Goal: Task Accomplishment & Management: Complete application form

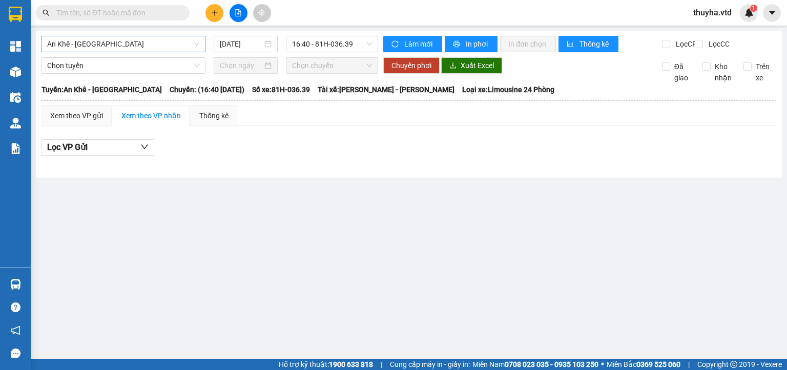
click at [93, 44] on span "An Khê - [GEOGRAPHIC_DATA]" at bounding box center [123, 43] width 152 height 15
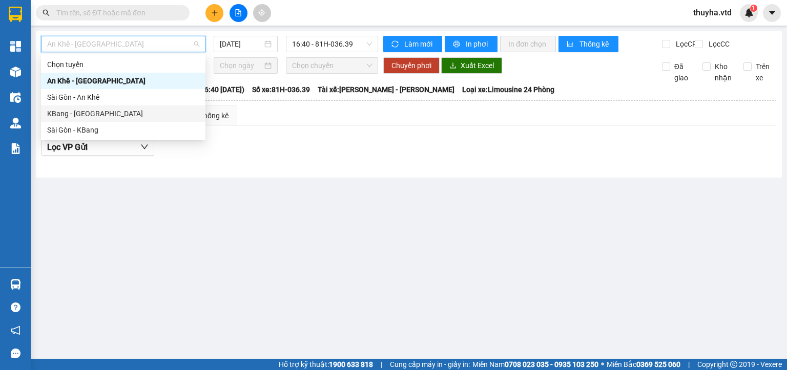
click at [63, 112] on div "KBang - [GEOGRAPHIC_DATA]" at bounding box center [123, 113] width 152 height 11
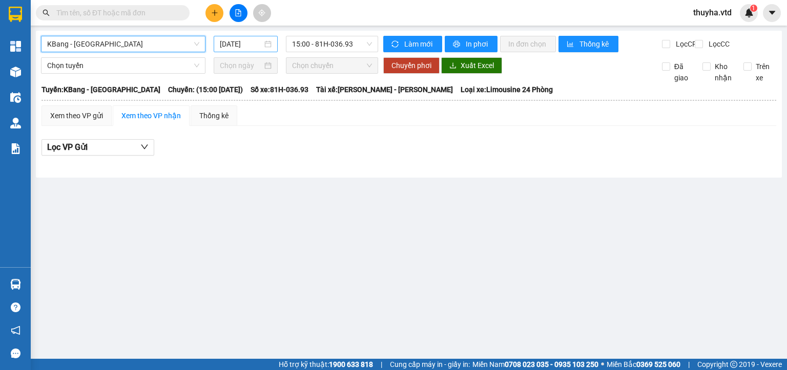
click at [247, 46] on input "[DATE]" at bounding box center [241, 43] width 42 height 11
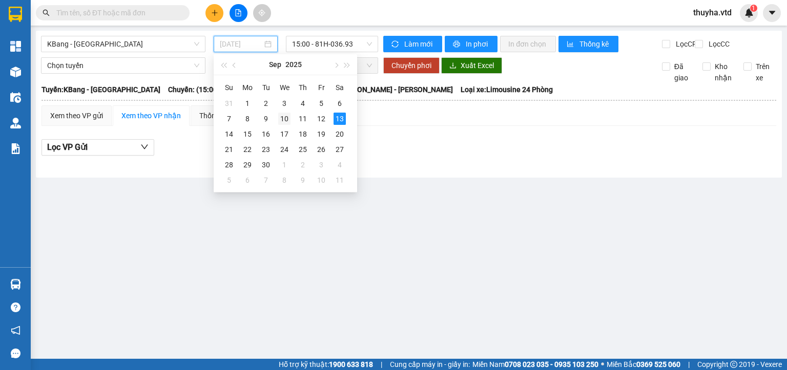
click at [282, 118] on div "10" at bounding box center [284, 119] width 12 height 12
type input "[DATE]"
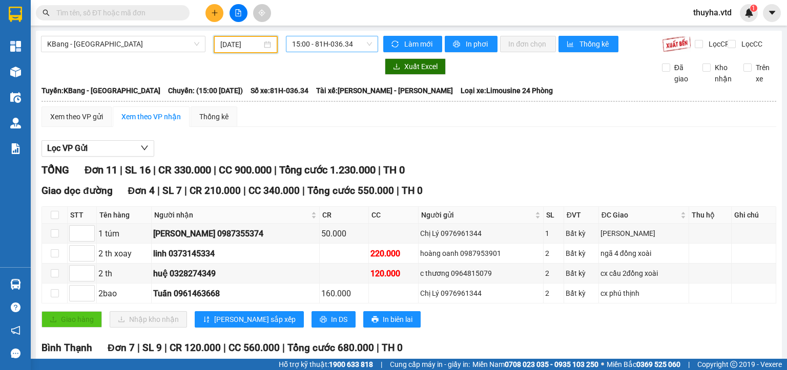
click at [308, 44] on span "15:00 - 81H-036.34" at bounding box center [332, 43] width 80 height 15
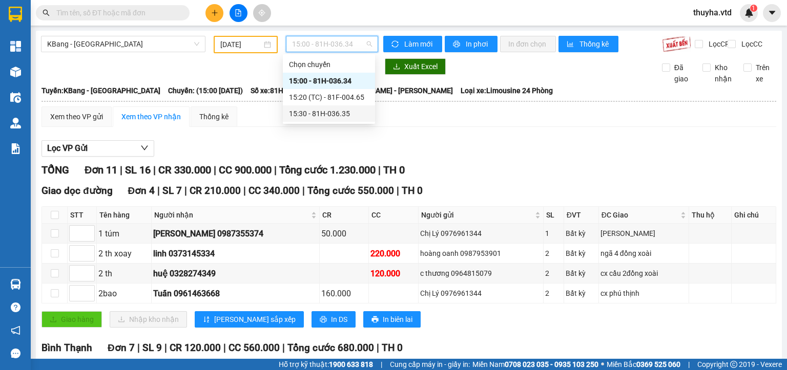
click at [338, 114] on div "15:30 - 81H-036.35" at bounding box center [329, 113] width 80 height 11
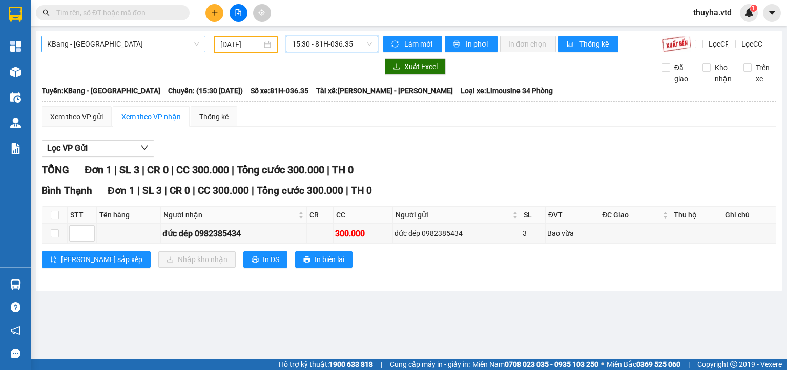
click at [121, 48] on span "KBang - [GEOGRAPHIC_DATA]" at bounding box center [123, 43] width 152 height 15
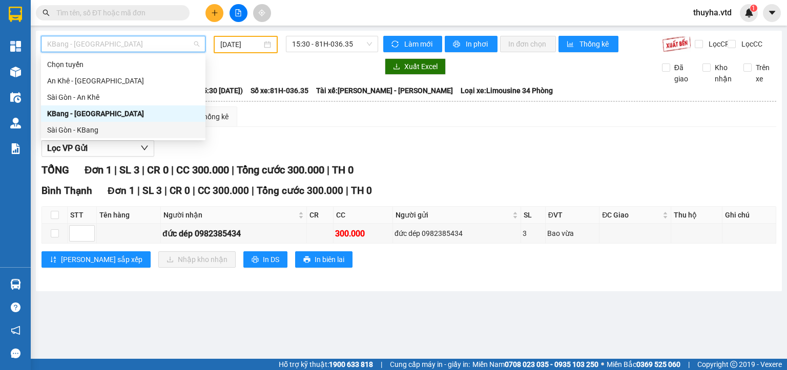
click at [84, 129] on div "Sài Gòn - KBang" at bounding box center [123, 130] width 152 height 11
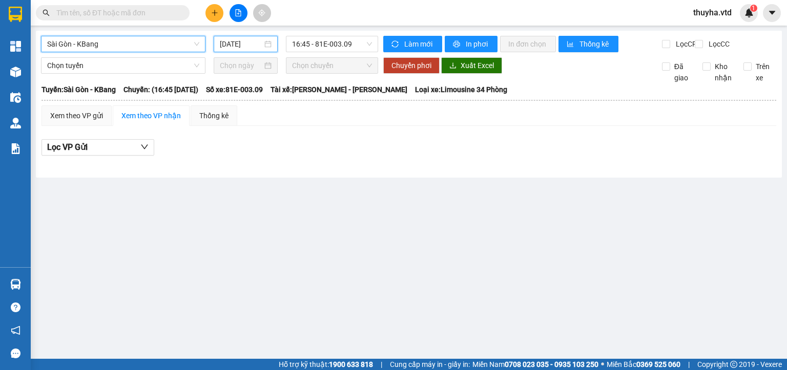
click at [240, 42] on input "[DATE]" at bounding box center [241, 43] width 42 height 11
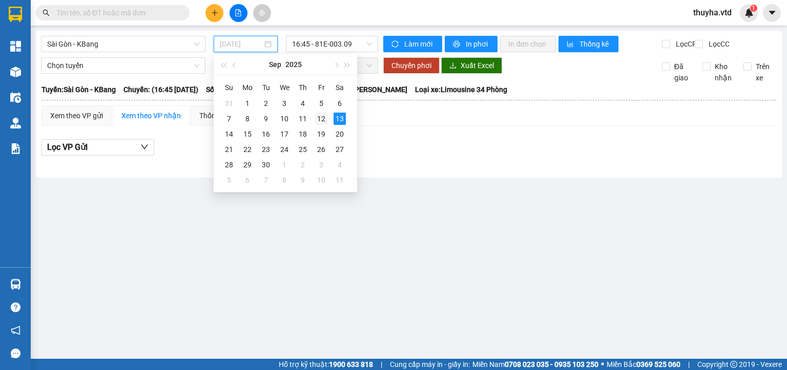
click at [320, 120] on div "12" at bounding box center [321, 119] width 12 height 12
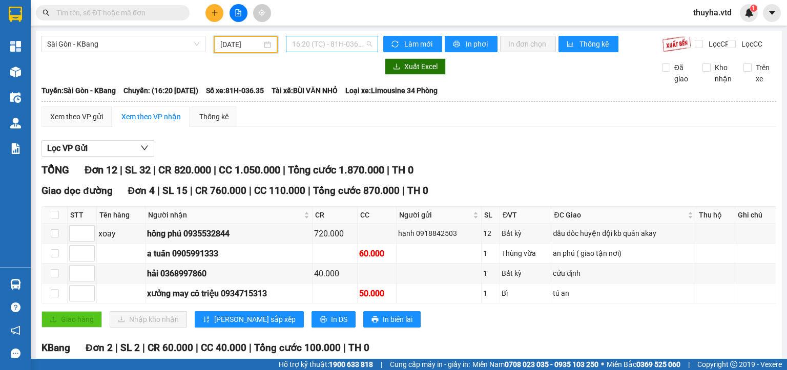
click at [338, 44] on span "16:20 (TC) - 81H-036.35" at bounding box center [332, 43] width 80 height 15
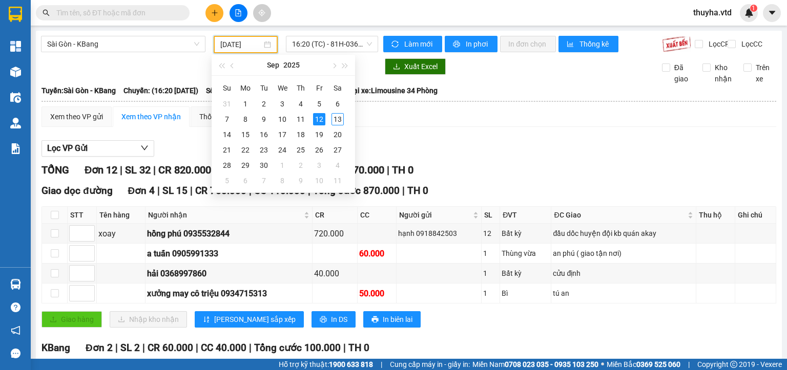
click at [250, 43] on input "[DATE]" at bounding box center [240, 44] width 41 height 11
type input "[DATE]"
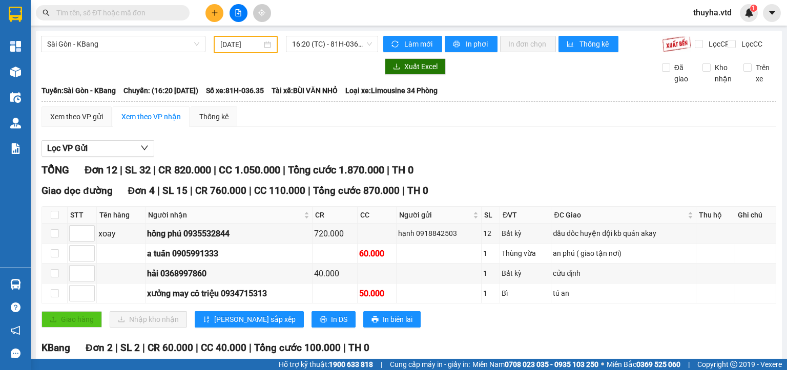
click at [242, 300] on div "xưởng may cô triệu 0934715313" at bounding box center [229, 293] width 164 height 13
copy div "0934715313"
click at [95, 44] on span "Sài Gòn - KBang" at bounding box center [123, 43] width 152 height 15
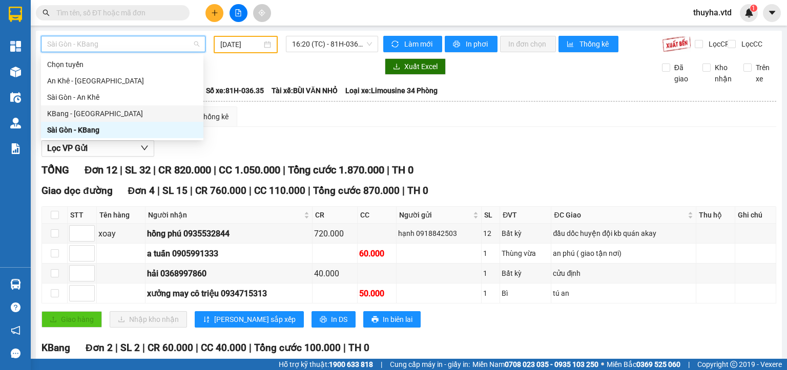
click at [60, 111] on div "KBang - [GEOGRAPHIC_DATA]" at bounding box center [122, 113] width 150 height 11
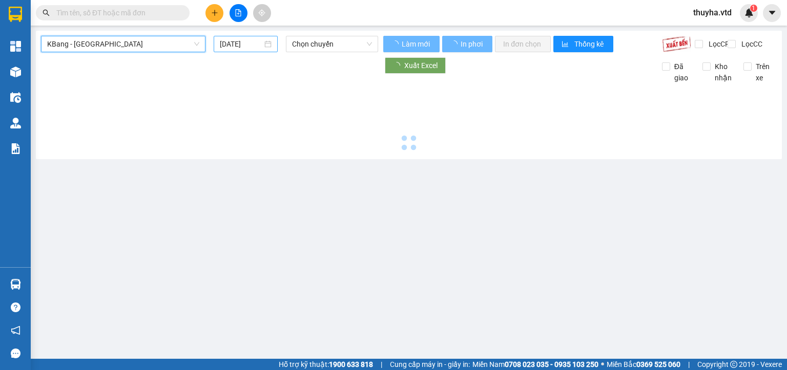
click at [230, 47] on input "[DATE]" at bounding box center [241, 43] width 42 height 11
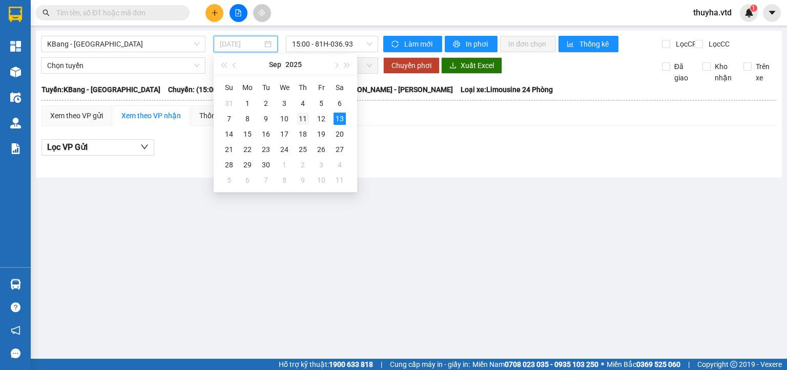
click at [303, 118] on div "11" at bounding box center [303, 119] width 12 height 12
type input "[DATE]"
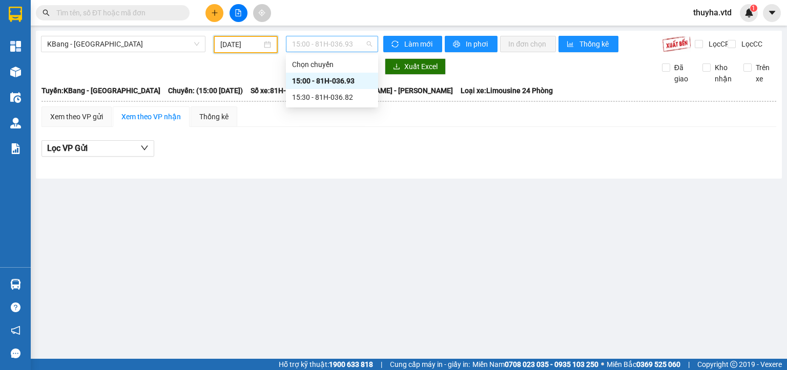
click at [330, 46] on span "15:00 - 81H-036.93" at bounding box center [332, 43] width 80 height 15
click at [350, 97] on div "15:30 - 81H-036.82" at bounding box center [332, 97] width 80 height 11
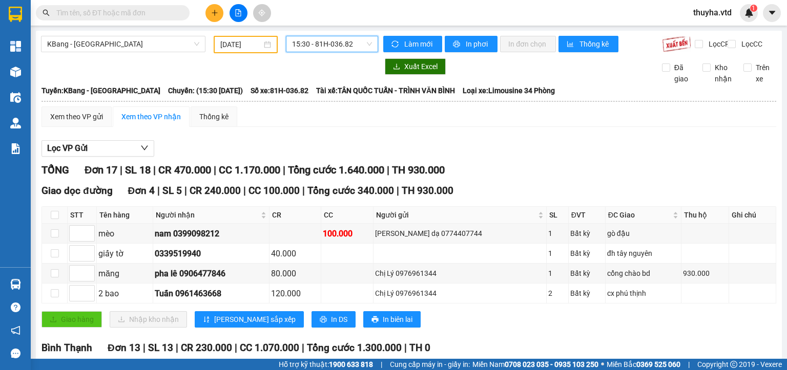
scroll to position [102, 0]
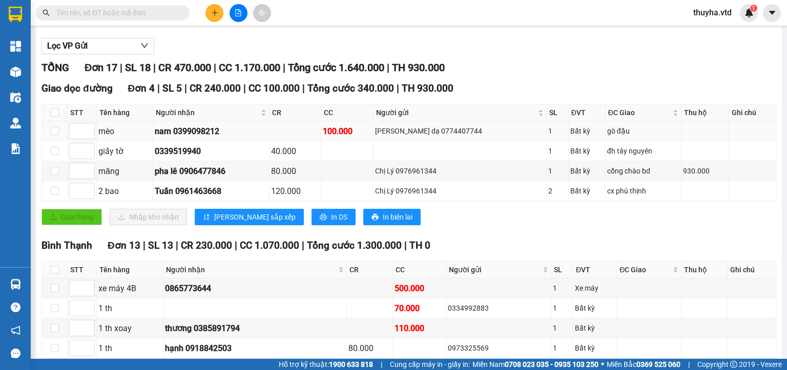
click at [199, 137] on div "nam 0399098212" at bounding box center [211, 131] width 113 height 13
copy div "0399098212"
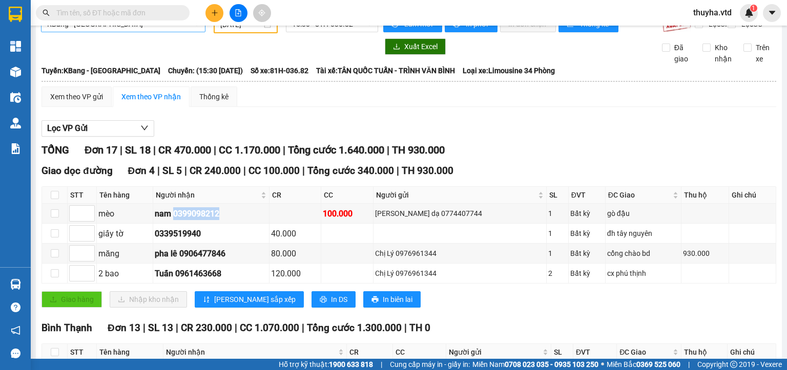
scroll to position [0, 0]
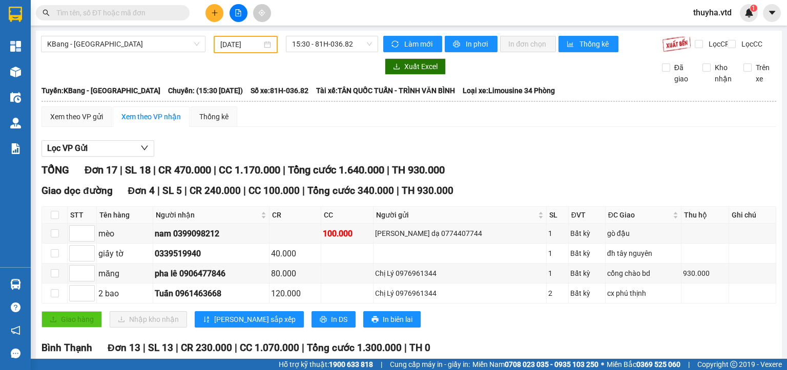
click at [107, 17] on input "text" at bounding box center [116, 12] width 121 height 11
paste input "0399098212"
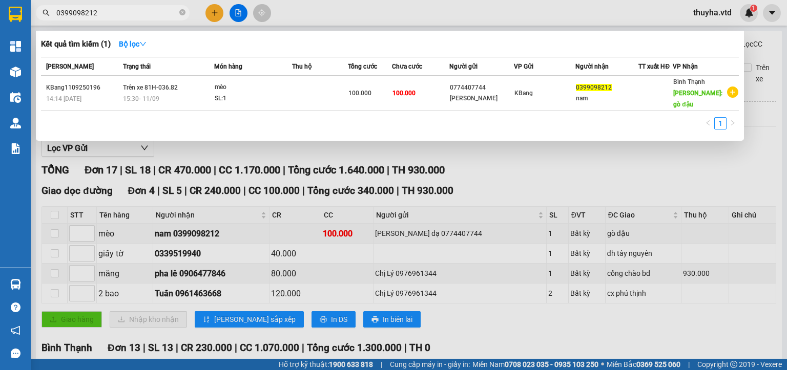
click at [575, 196] on div at bounding box center [393, 185] width 787 height 370
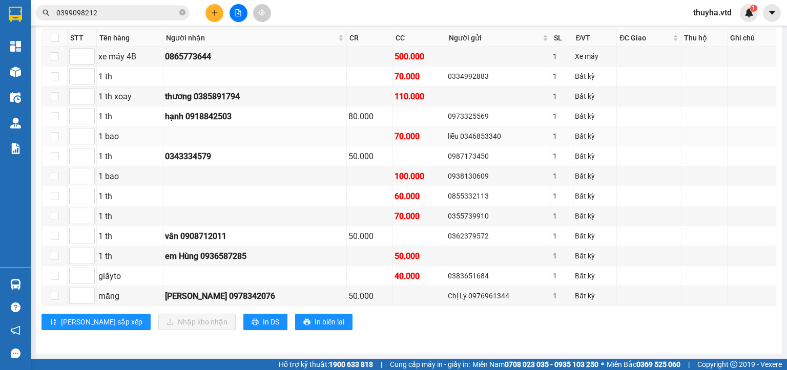
scroll to position [182, 0]
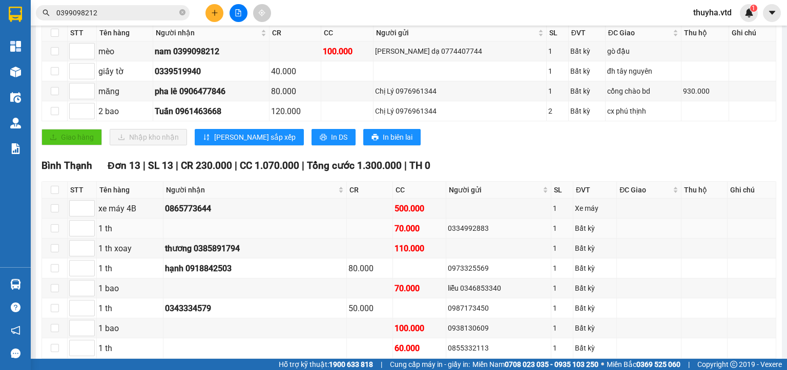
click at [448, 234] on div "0334992883" at bounding box center [498, 228] width 101 height 11
copy div "0334992883"
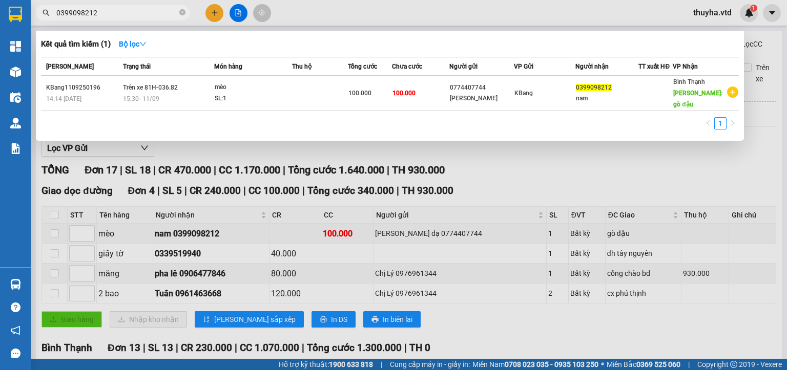
click at [109, 18] on input "0399098212" at bounding box center [116, 12] width 121 height 11
paste input "34992883"
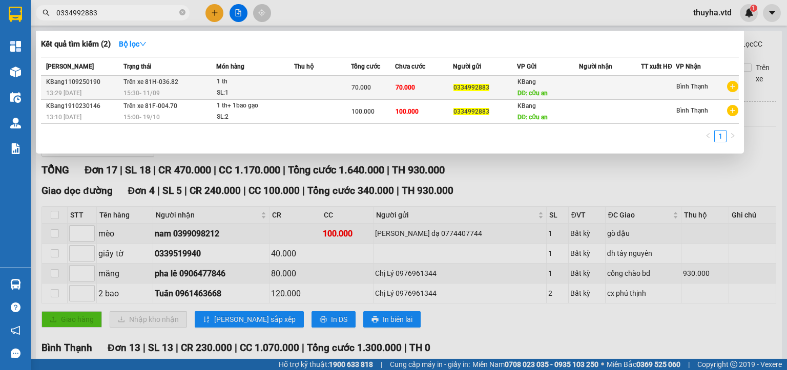
type input "0334992883"
click at [198, 85] on td "Trên xe 81H-036.82 15:30 [DATE]" at bounding box center [168, 88] width 95 height 24
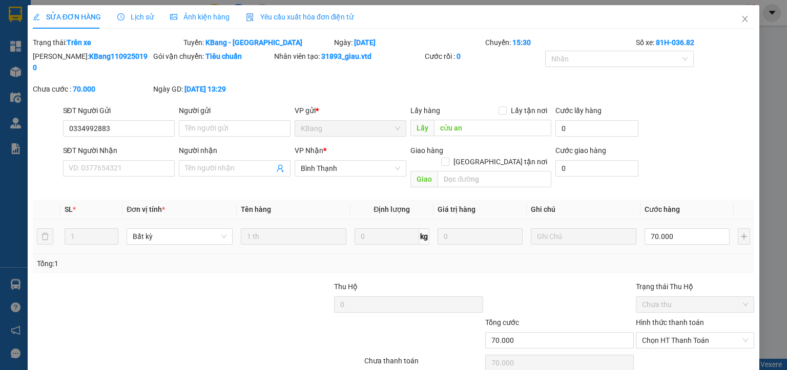
type input "0334992883"
type input "cửu an"
type input "70.000"
click at [680, 226] on div "70.000" at bounding box center [687, 236] width 85 height 20
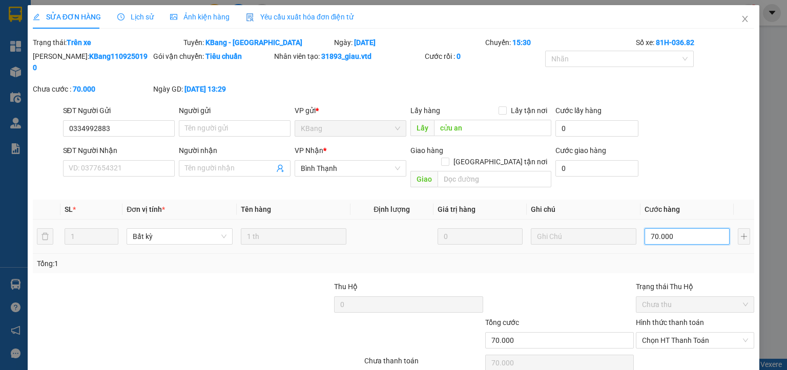
click at [667, 229] on input "70.000" at bounding box center [687, 237] width 85 height 16
type input "5"
type input "50"
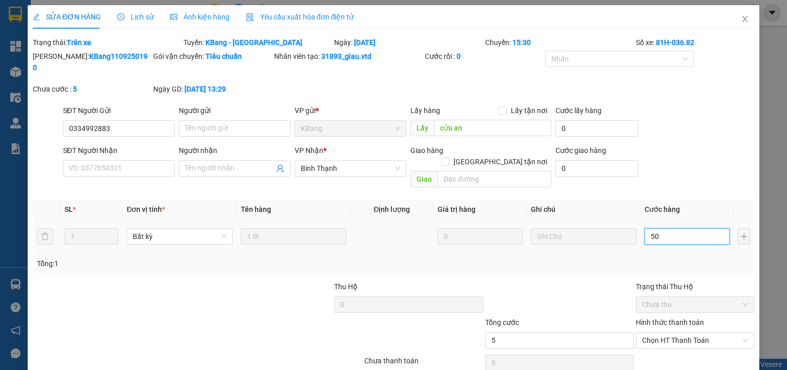
type input "50"
type input "500"
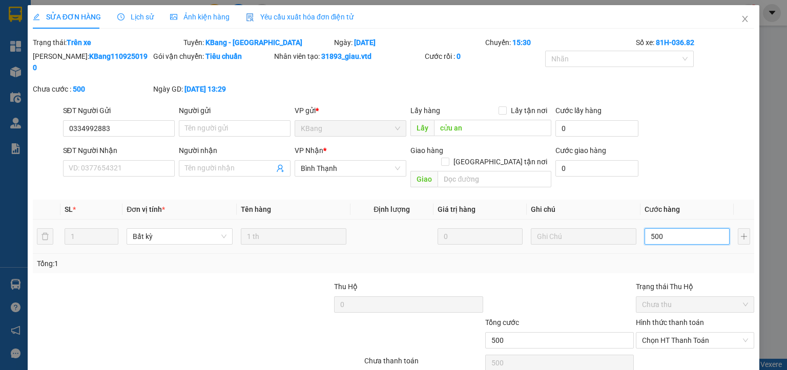
type input "5.000"
type input "50.000"
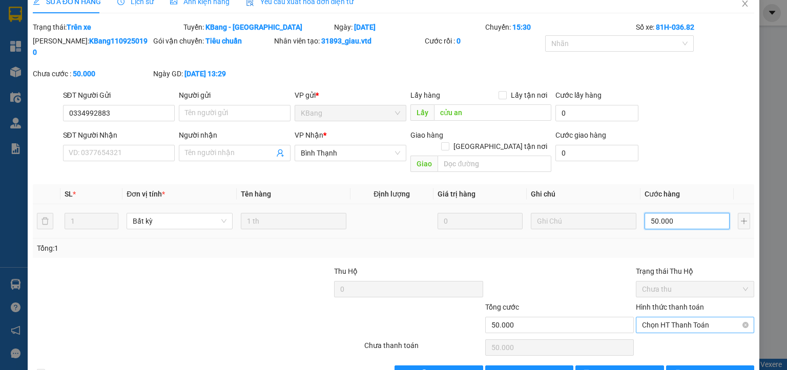
scroll to position [24, 0]
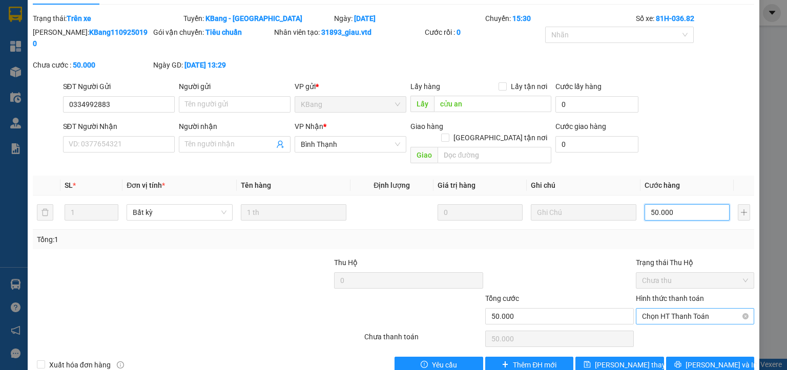
type input "50.000"
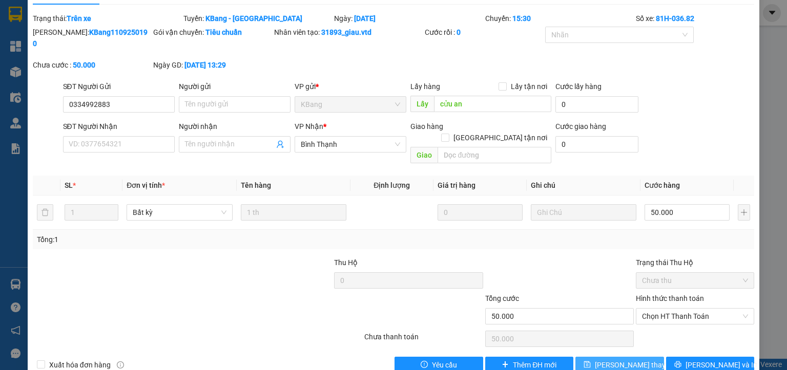
click at [625, 360] on span "[PERSON_NAME] thay đổi" at bounding box center [636, 365] width 82 height 11
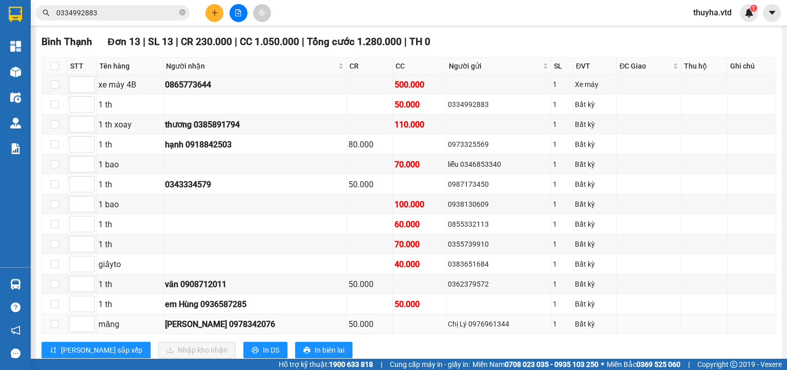
scroll to position [307, 0]
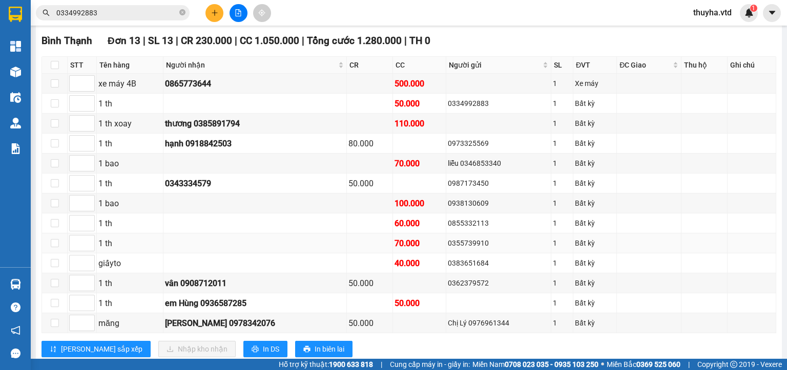
click at [448, 249] on div "0355739910" at bounding box center [498, 243] width 101 height 11
copy div "0355739910"
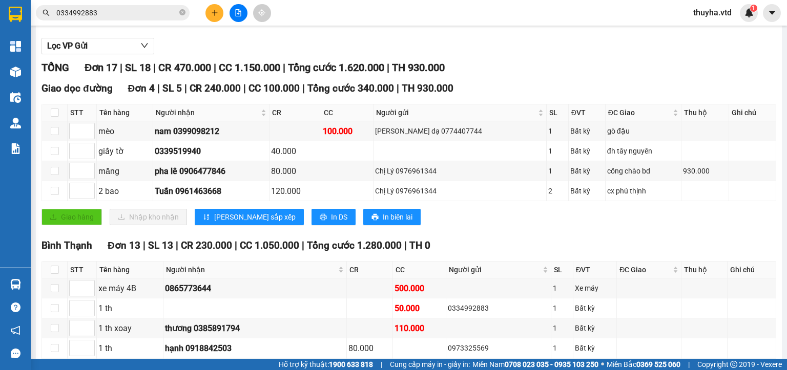
click at [128, 14] on input "0334992883" at bounding box center [116, 12] width 121 height 11
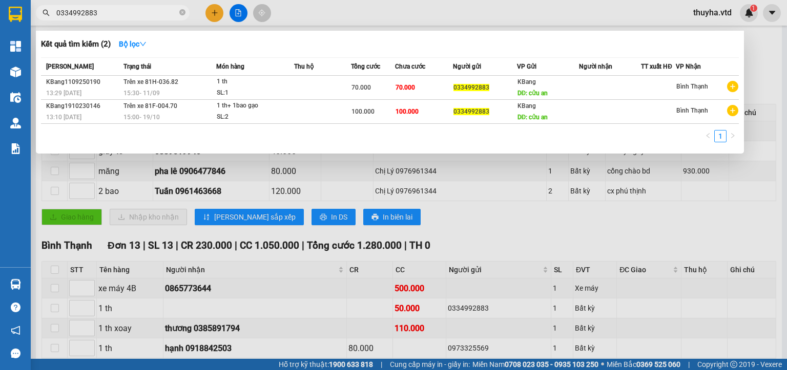
click at [128, 14] on input "0334992883" at bounding box center [116, 12] width 121 height 11
paste input "55739910"
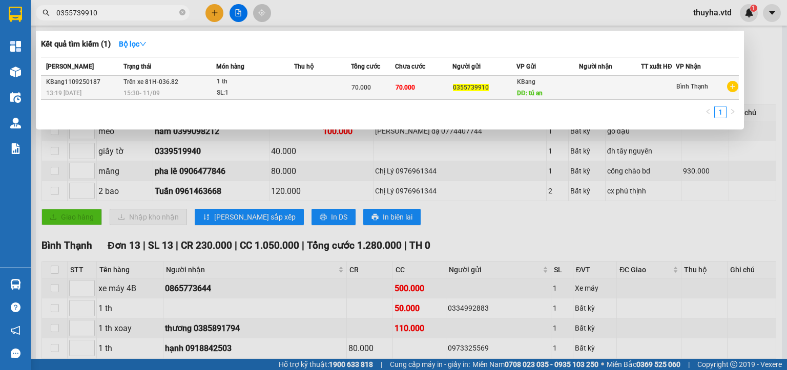
type input "0355739910"
click at [268, 88] on div "SL: 1" at bounding box center [255, 93] width 77 height 11
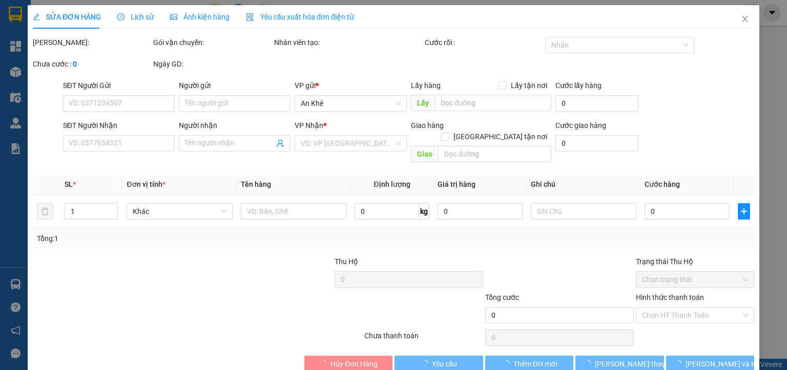
type input "0355739910"
type input "tú an"
type input "70.000"
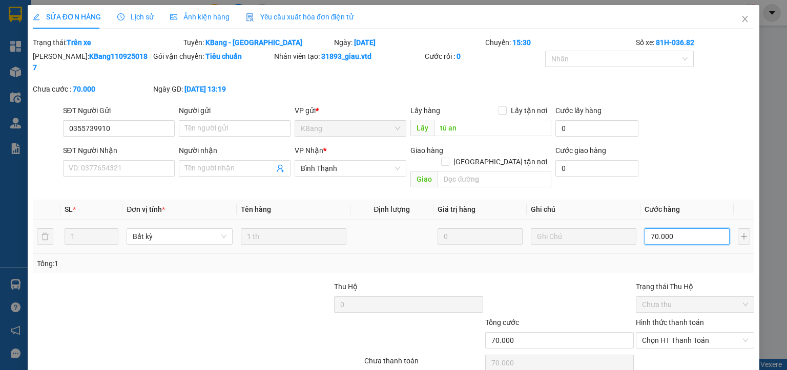
click at [658, 229] on input "70.000" at bounding box center [687, 237] width 85 height 16
type input "5"
type input "50"
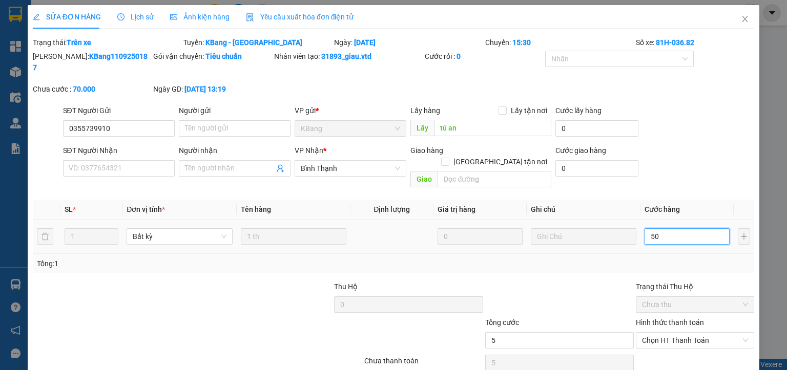
type input "50"
type input "500"
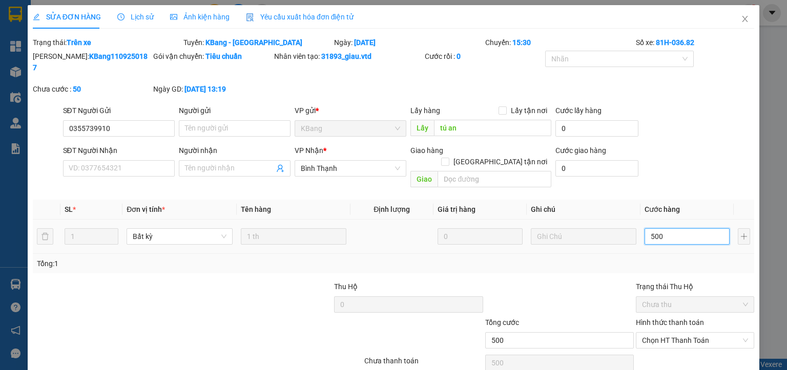
type input "5.000"
type input "50.000"
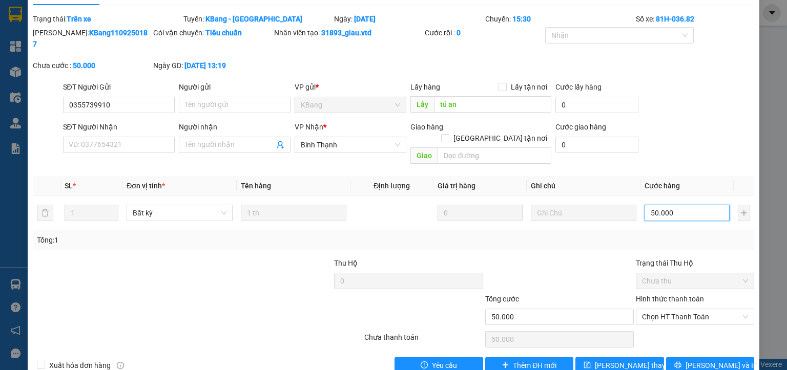
scroll to position [24, 0]
type input "50.000"
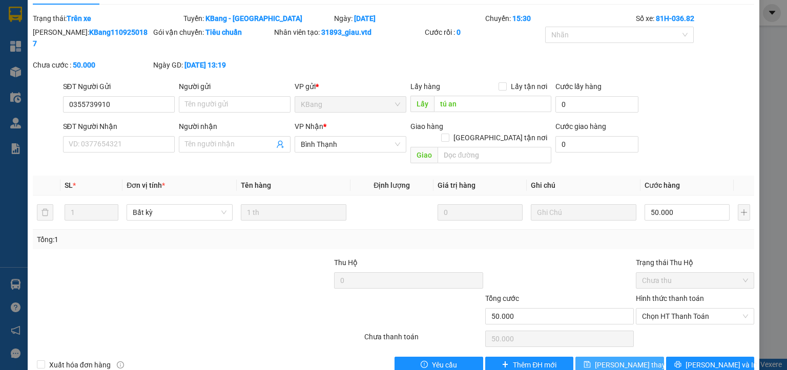
click at [612, 360] on span "[PERSON_NAME] thay đổi" at bounding box center [636, 365] width 82 height 11
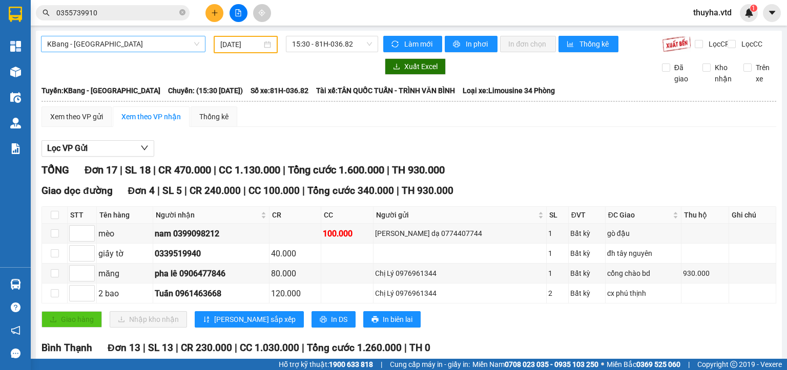
click at [105, 48] on span "KBang - [GEOGRAPHIC_DATA]" at bounding box center [123, 43] width 152 height 15
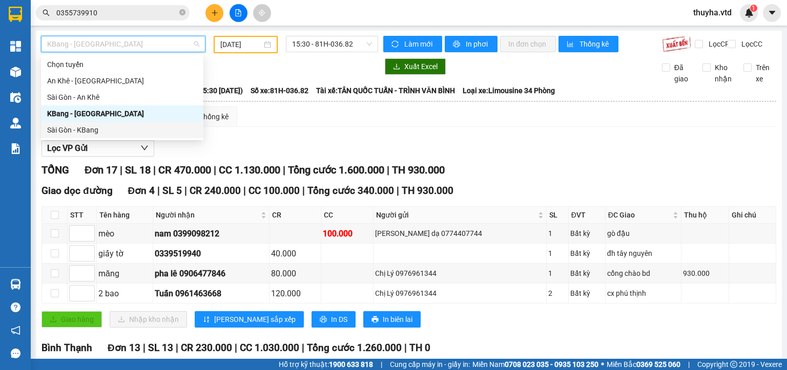
click at [75, 135] on div "Sài Gòn - KBang" at bounding box center [122, 130] width 150 height 11
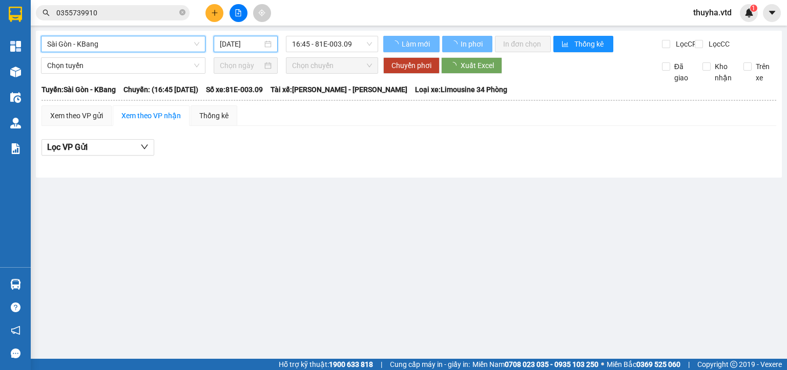
click at [242, 42] on input "[DATE]" at bounding box center [241, 43] width 42 height 11
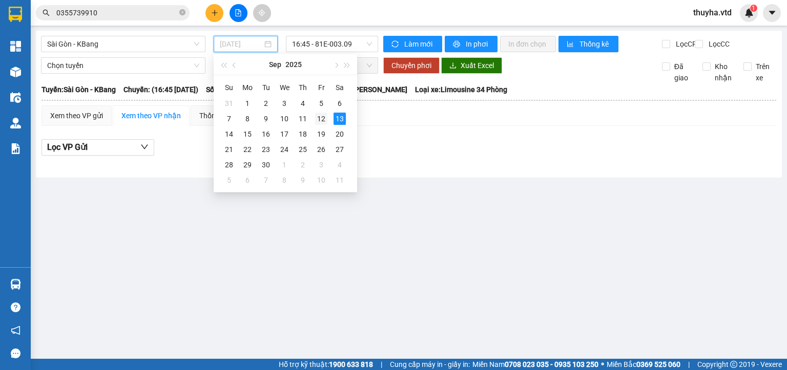
click at [323, 120] on div "12" at bounding box center [321, 119] width 12 height 12
type input "[DATE]"
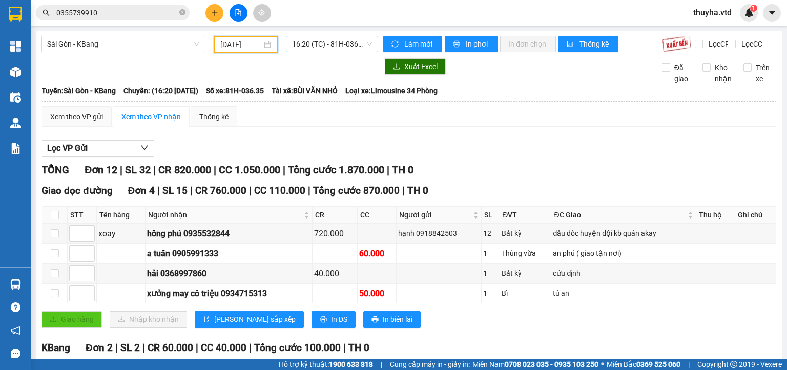
click at [322, 44] on span "16:20 (TC) - 81H-036.35" at bounding box center [332, 43] width 80 height 15
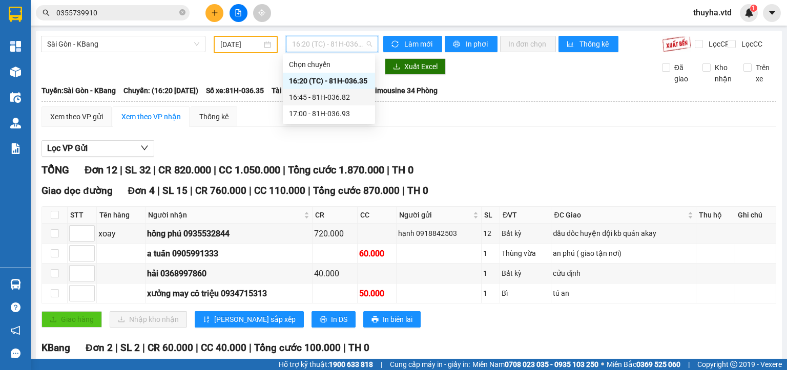
click at [336, 97] on div "16:45 - 81H-036.82" at bounding box center [329, 97] width 80 height 11
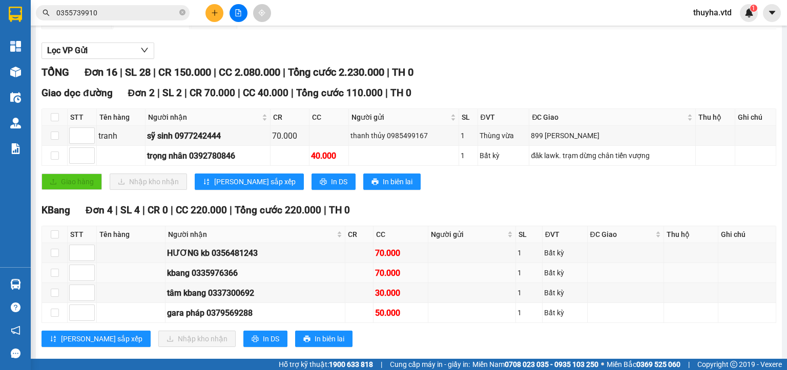
scroll to position [154, 0]
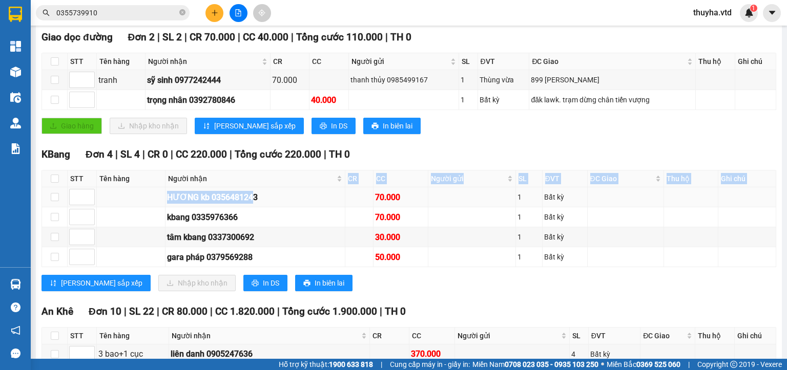
drag, startPoint x: 251, startPoint y: 208, endPoint x: 244, endPoint y: 200, distance: 10.2
click at [246, 191] on table "STT Tên hàng Người nhận CR CC Người gửi SL ĐVT ĐC Giao Thu hộ Ghi chú Ký nhận H…" at bounding box center [409, 218] width 734 height 97
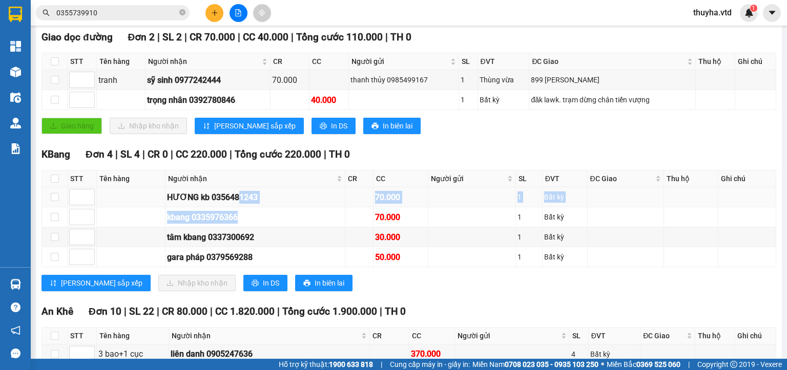
drag, startPoint x: 241, startPoint y: 219, endPoint x: 238, endPoint y: 209, distance: 10.6
click at [238, 209] on tbody "HƯƠNG kb 0356481243 70.000 1 Bất kỳ kbang 0335976366 70.000 1 Bất kỳ tâm kbang …" at bounding box center [409, 228] width 734 height 80
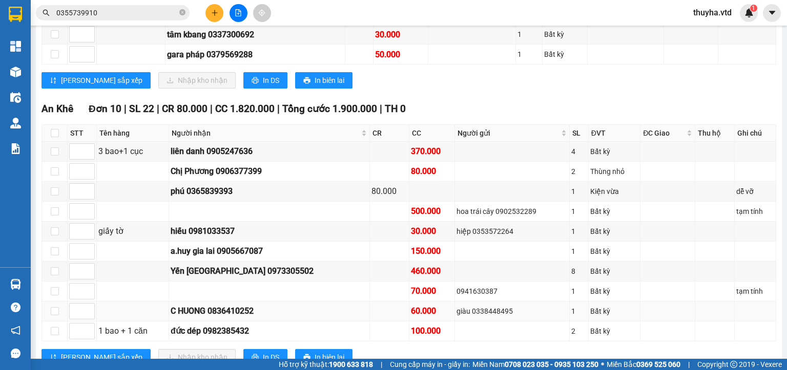
scroll to position [394, 0]
